Goal: Find specific page/section: Find specific page/section

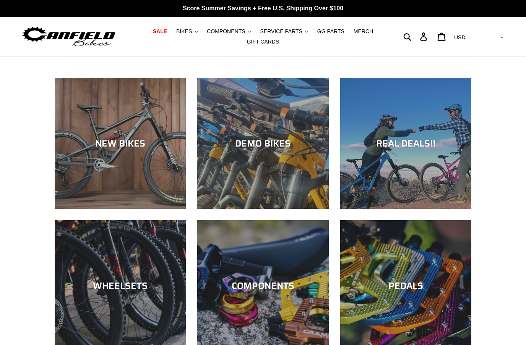
click at [296, 34] on span "SERVICE PARTS" at bounding box center [281, 31] width 42 height 6
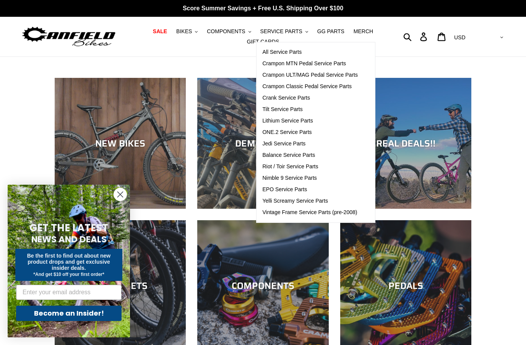
click at [310, 165] on span "Riot / Toir Service Parts" at bounding box center [290, 166] width 56 height 6
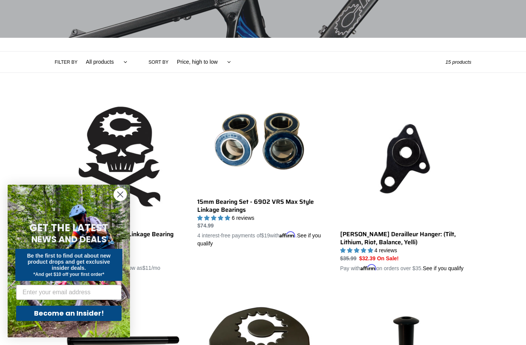
scroll to position [140, 0]
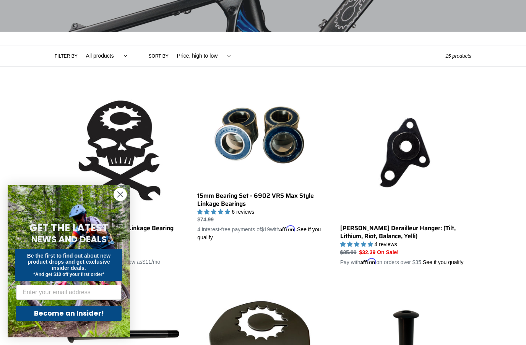
click at [412, 157] on link "Canfield Derailleur Hanger: (Tilt, Lithium, Riot, Balance, Yelli)" at bounding box center [405, 177] width 131 height 179
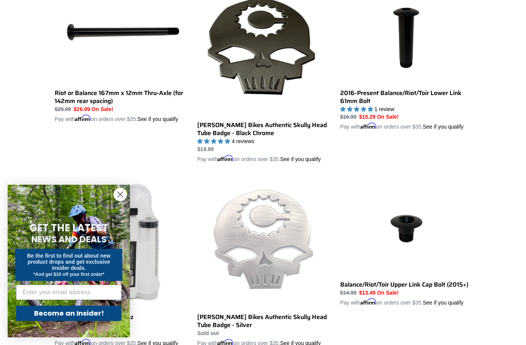
scroll to position [448, 0]
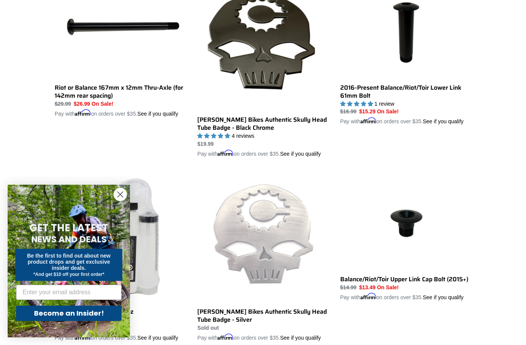
click at [73, 91] on link "Riot or Balance 167mm x 12mm Thru-Axle (for 142mm rear spacing)" at bounding box center [120, 49] width 131 height 138
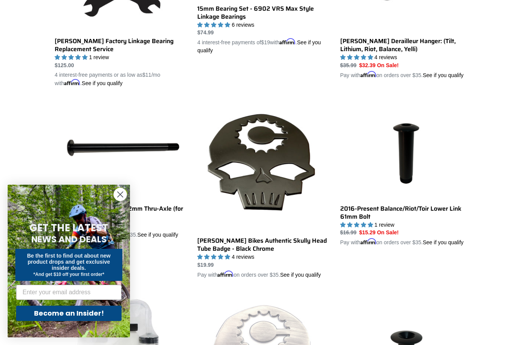
scroll to position [317, 0]
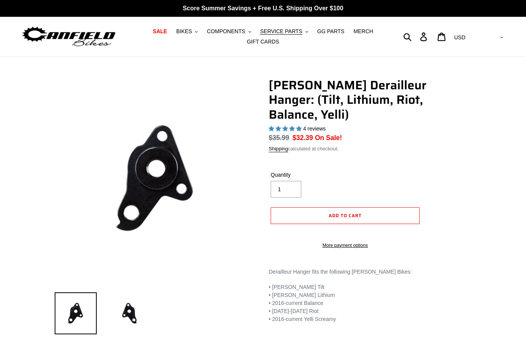
select select "highest-rating"
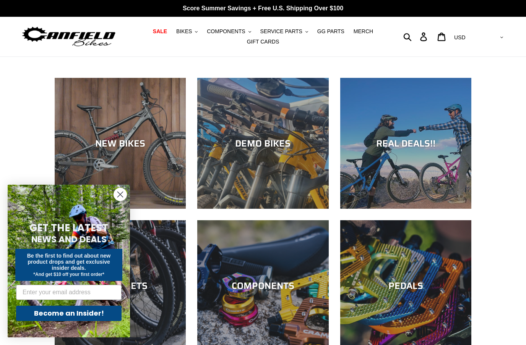
click at [297, 31] on span "SERVICE PARTS" at bounding box center [281, 31] width 42 height 6
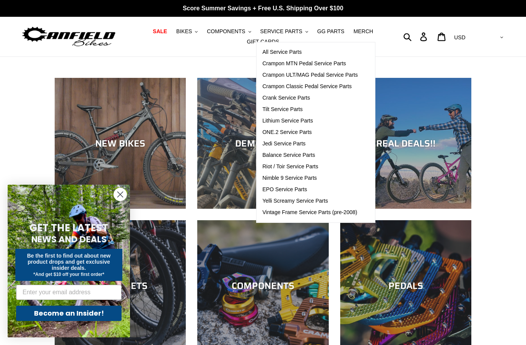
click at [310, 177] on span "Nimble 9 Service Parts" at bounding box center [289, 178] width 54 height 6
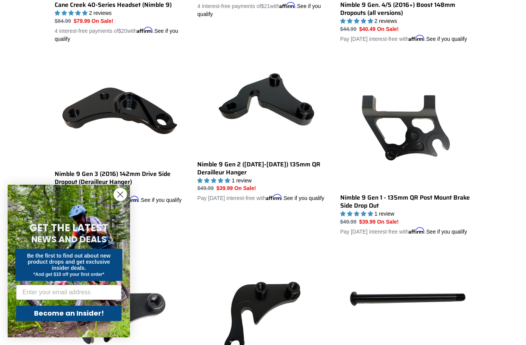
scroll to position [355, 0]
